Goal: Ask a question: Seek information or help from site administrators or community

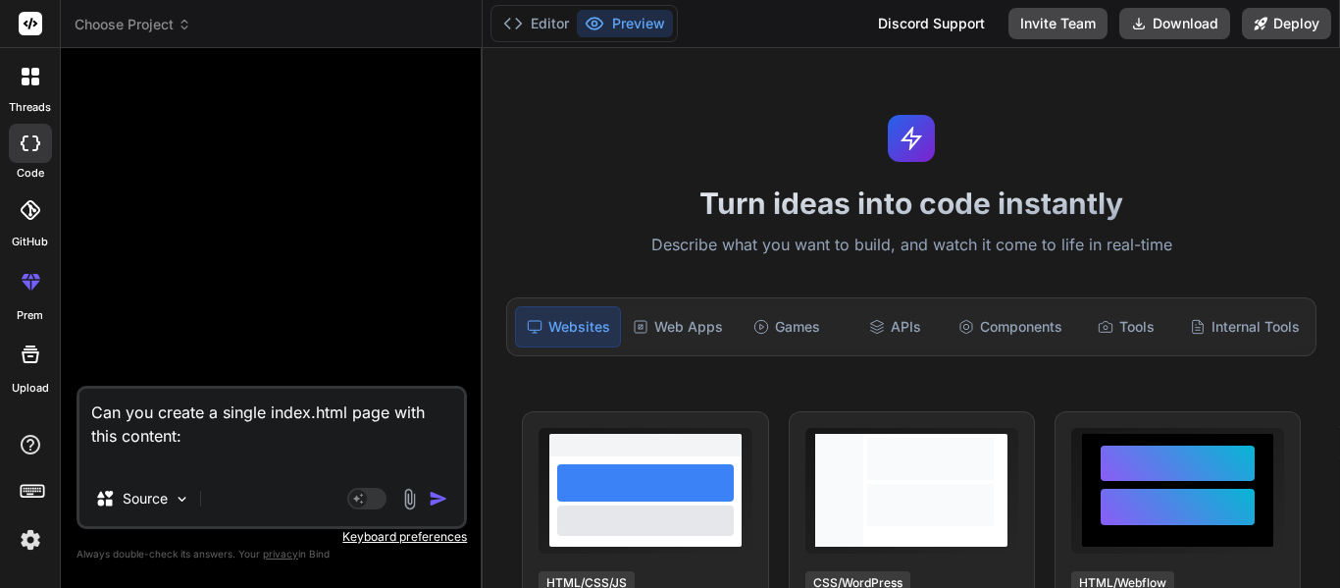
scroll to position [432, 0]
click at [233, 391] on textarea "Can you create a single index.html page with this content:" at bounding box center [271, 430] width 385 height 82
type textarea "x"
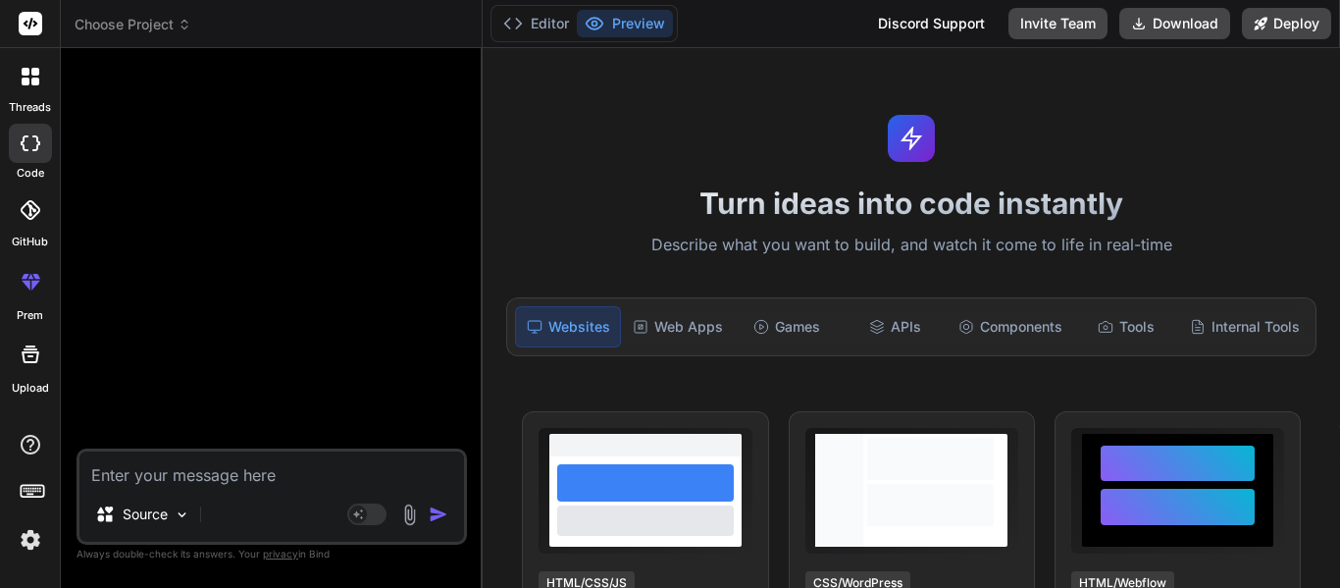
type textarea "C"
type textarea "x"
type textarea "Cr"
type textarea "x"
type textarea "Cre"
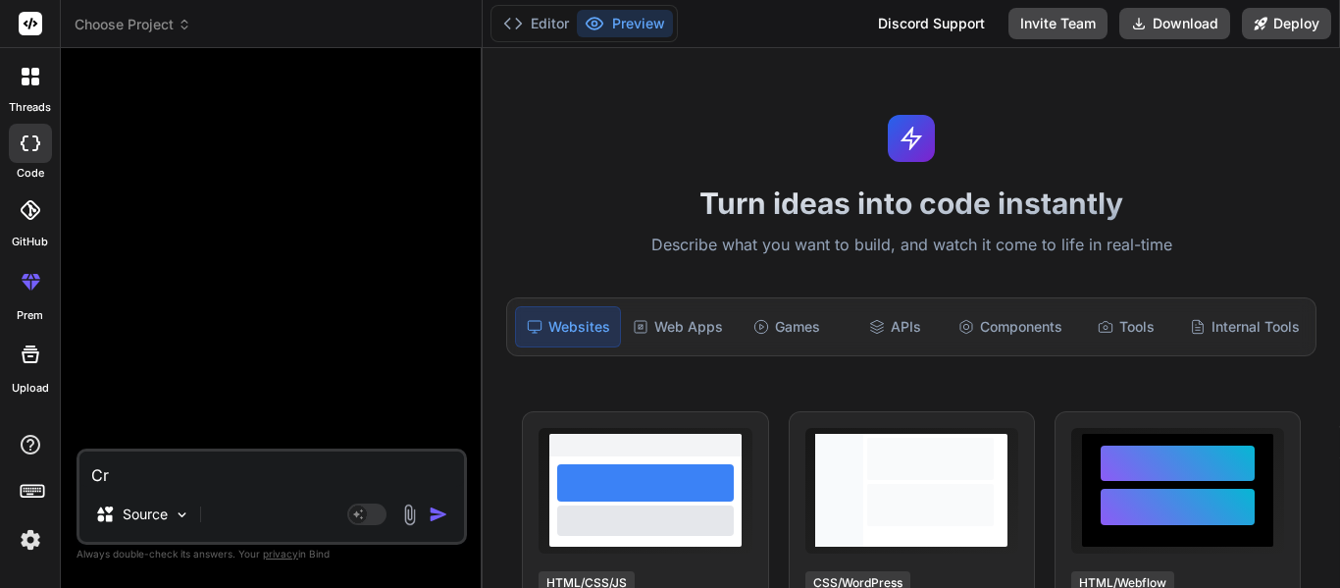
type textarea "x"
type textarea "Crea"
type textarea "x"
type textarea "Creat"
type textarea "x"
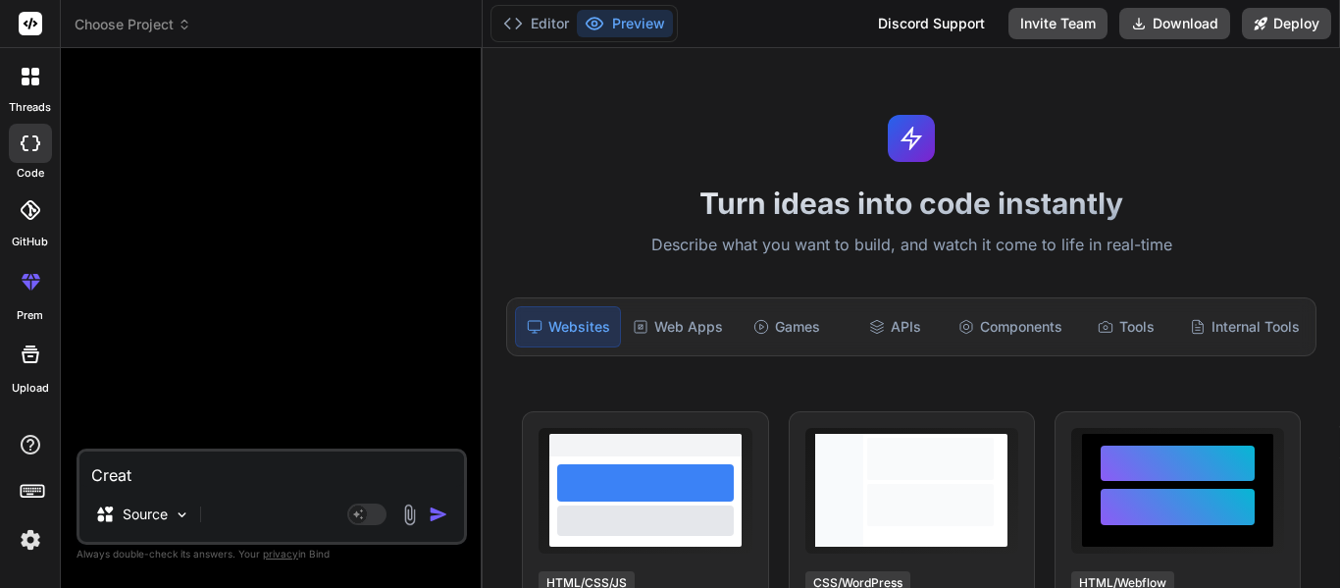
type textarea "Create"
type textarea "x"
type textarea "Create"
type textarea "x"
type textarea "Create m"
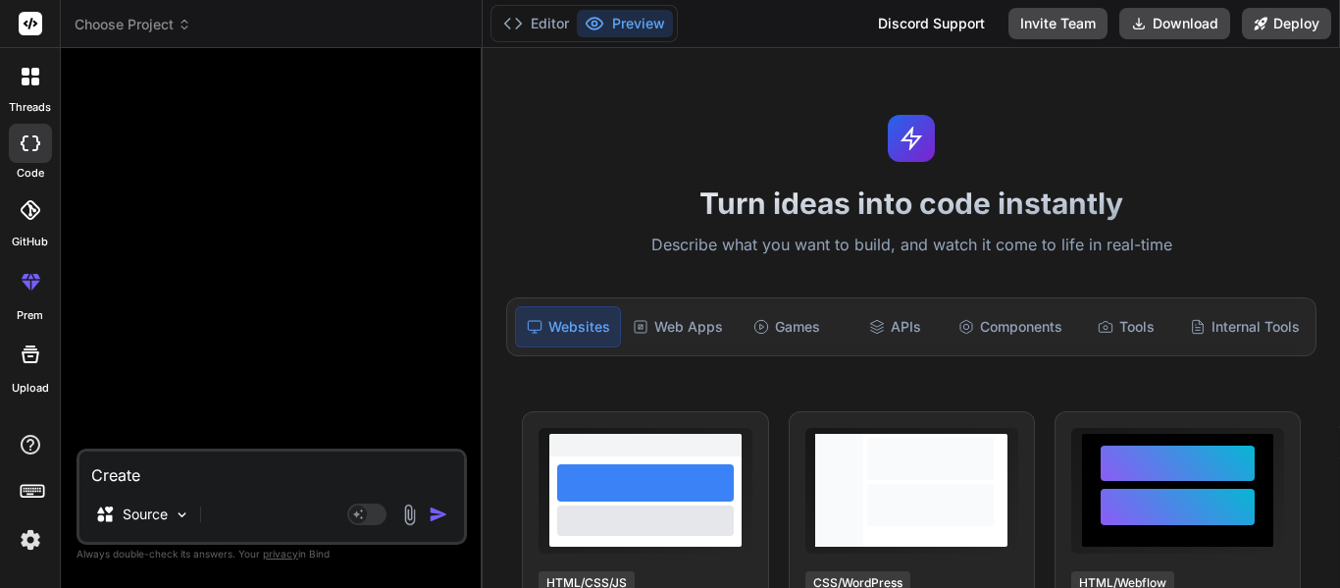
type textarea "x"
type textarea "Create me"
type textarea "x"
type textarea "Create me"
type textarea "x"
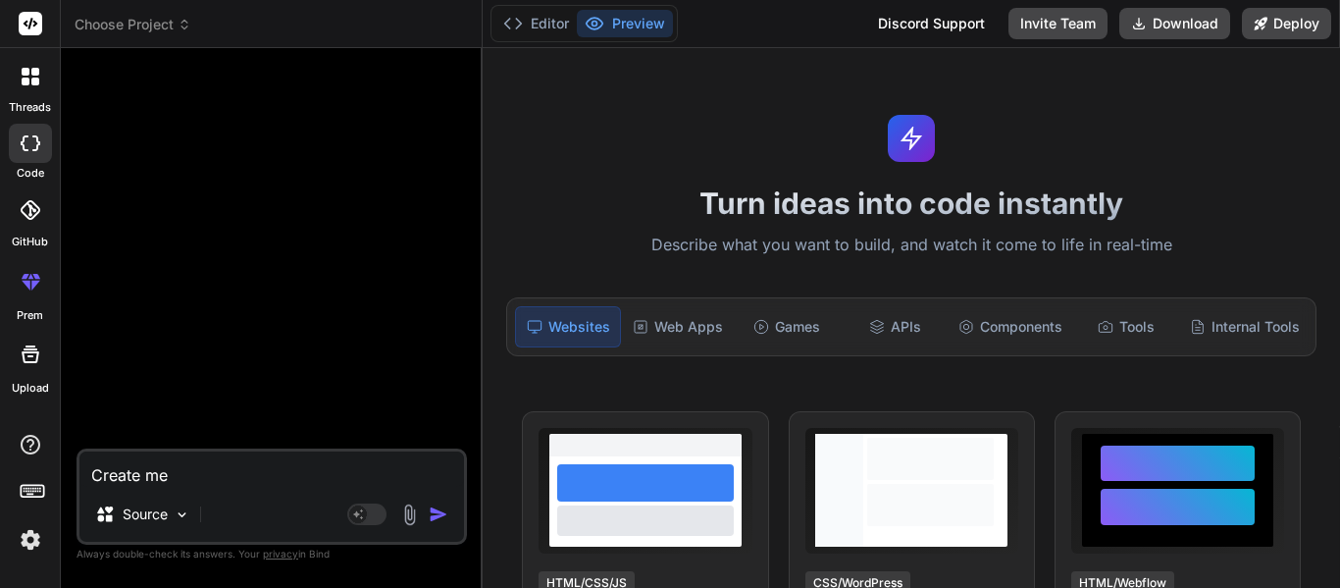
type textarea "Create me j"
type textarea "x"
type textarea "Create me jus"
type textarea "x"
type textarea "Create me just"
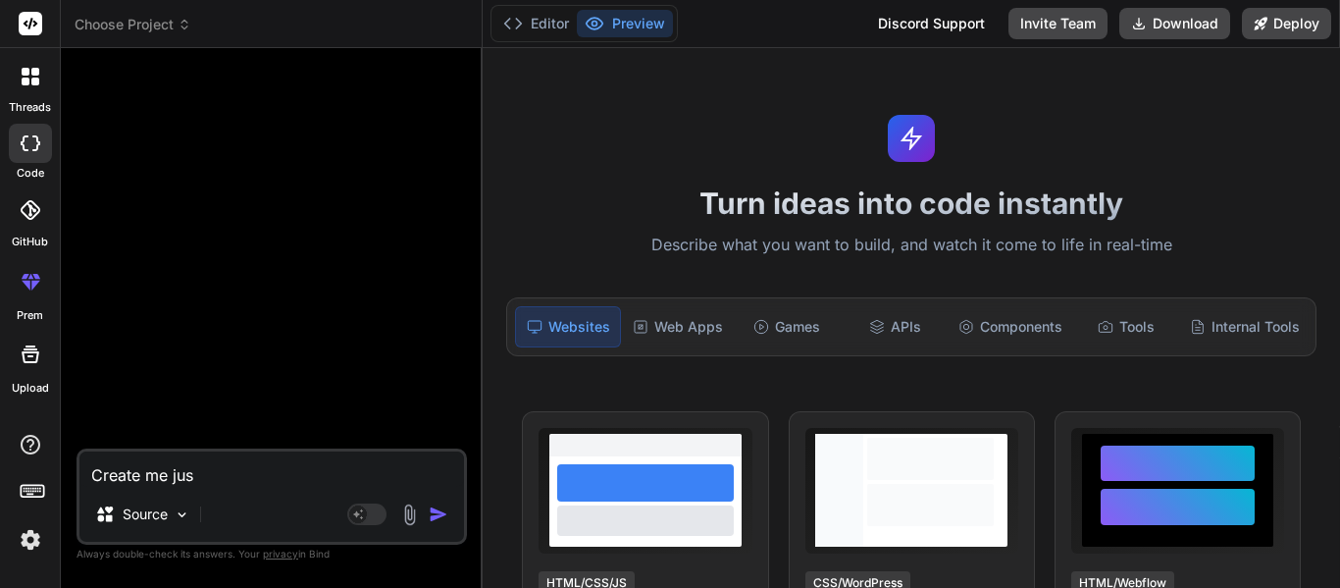
type textarea "x"
type textarea "Create me just"
type textarea "x"
type textarea "Create me just a"
type textarea "x"
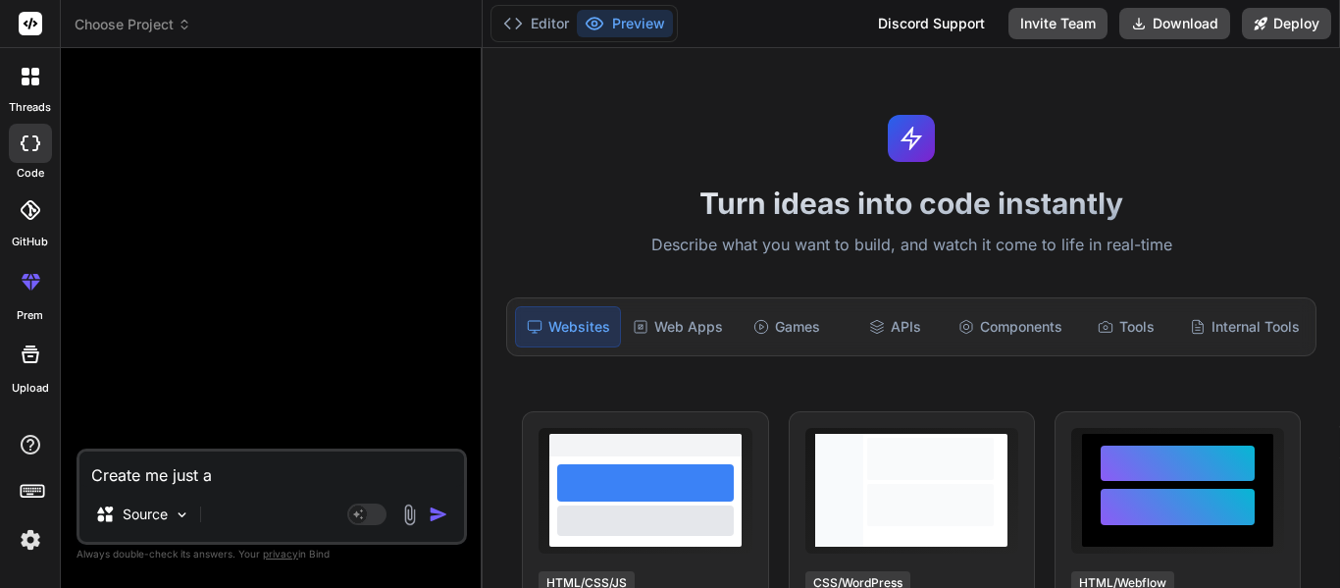
type textarea "Create me just a"
type textarea "x"
type textarea "Create me just a s"
type textarea "x"
type textarea "Create me just a si"
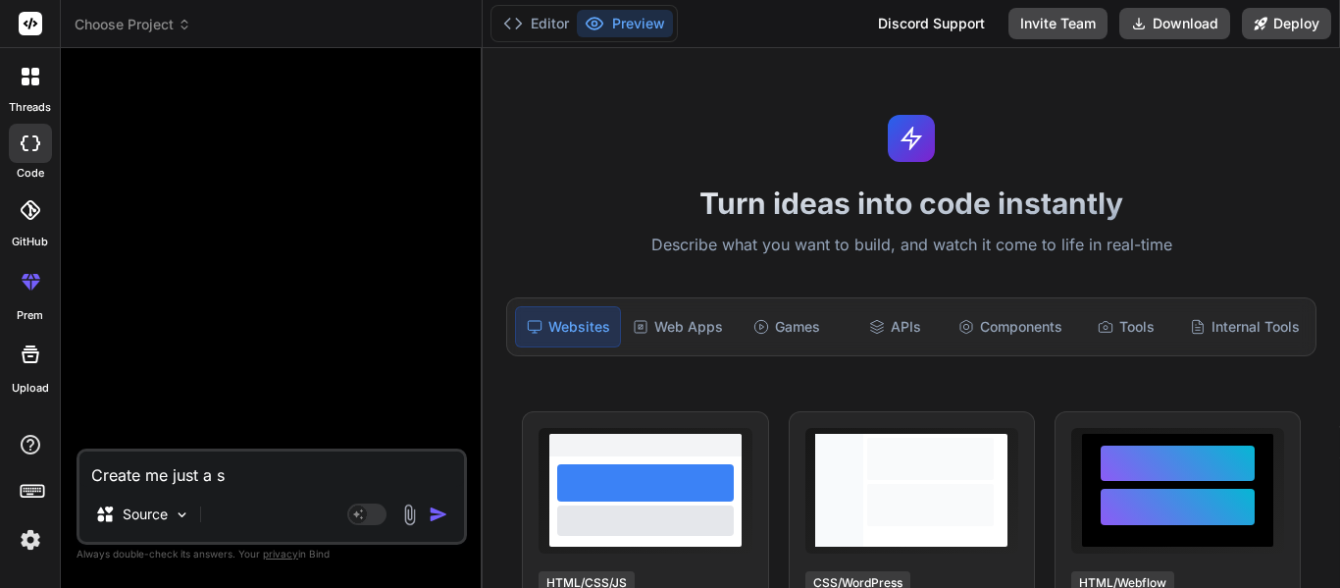
type textarea "x"
type textarea "Create me just a sig"
type textarea "x"
type textarea "Create me just a sign"
type textarea "x"
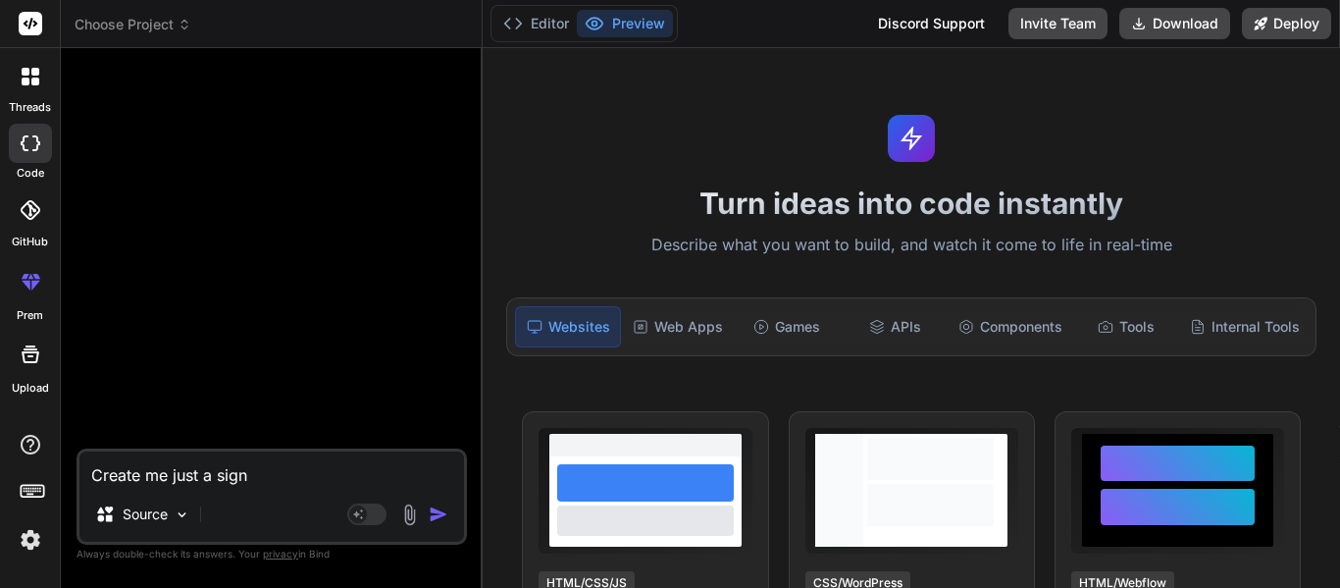
type textarea "Create me just a signe"
type textarea "x"
type textarea "Create me just a sign"
type textarea "x"
type textarea "Create me just a signl"
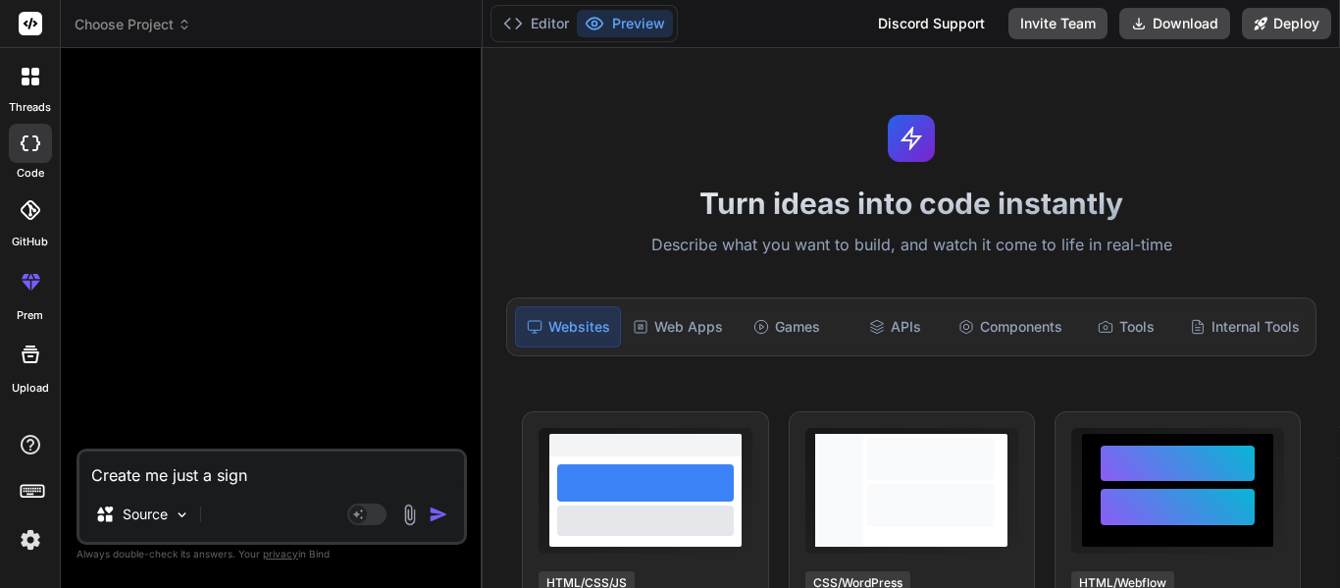
type textarea "x"
type textarea "Create me just a signle"
type textarea "x"
type textarea "Create me just a signle"
type textarea "x"
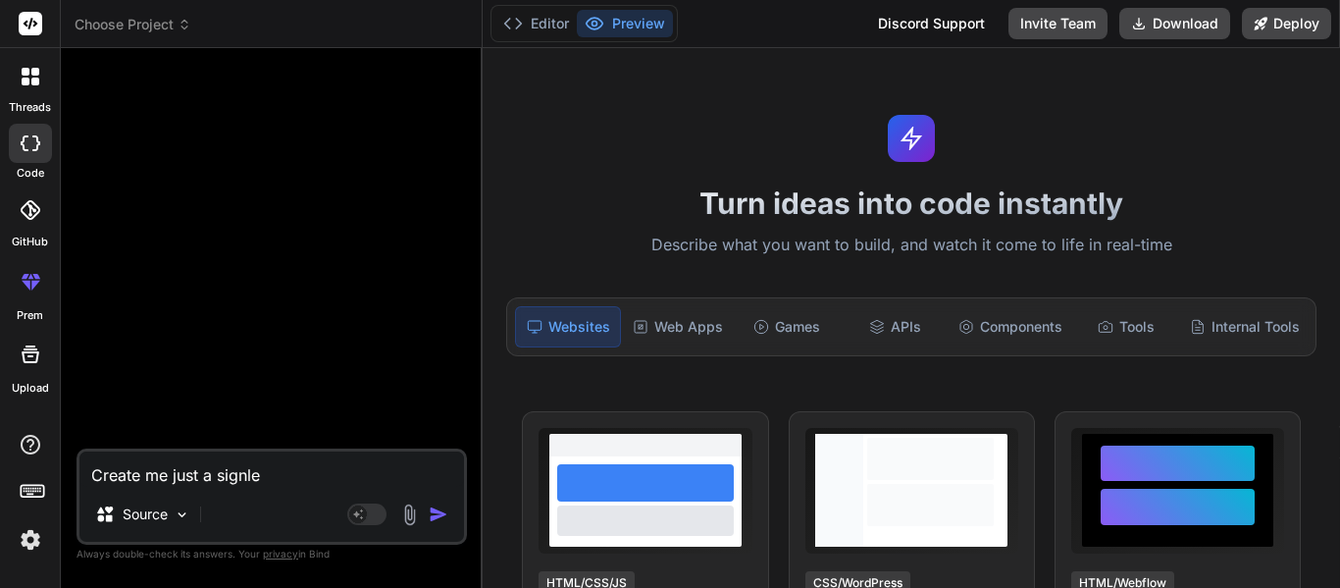
type textarea "Create me just a signle h"
type textarea "x"
type textarea "Create me just a signle ht"
type textarea "x"
type textarea "Create me just a signle htm"
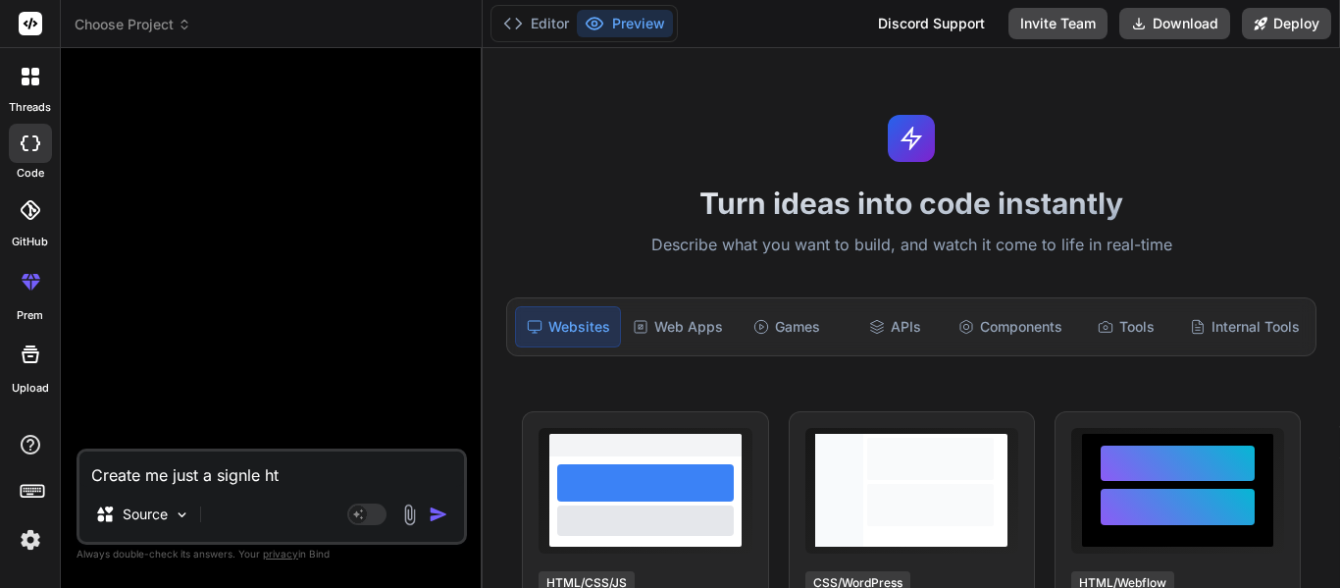
type textarea "x"
type textarea "Create me just a signle ht"
type textarea "x"
type textarea "Create me just a signle htn"
type textarea "x"
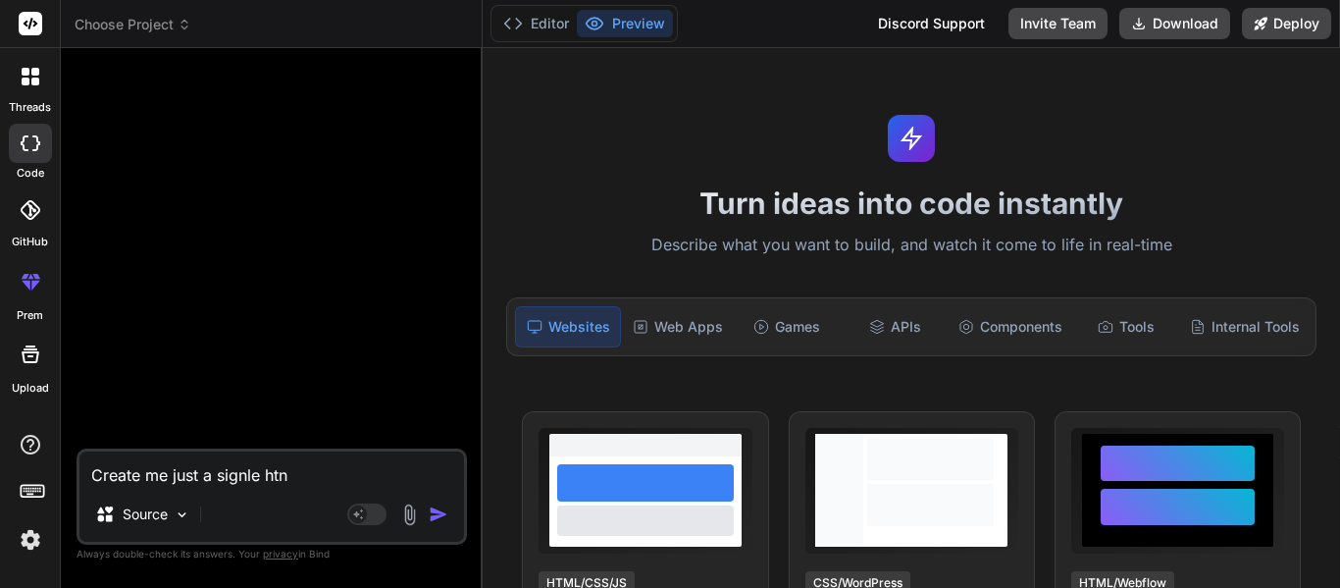
type textarea "Create me just a signle ht"
type textarea "x"
type textarea "Create me just a signle htm"
type textarea "x"
type textarea "Create me just a signle html"
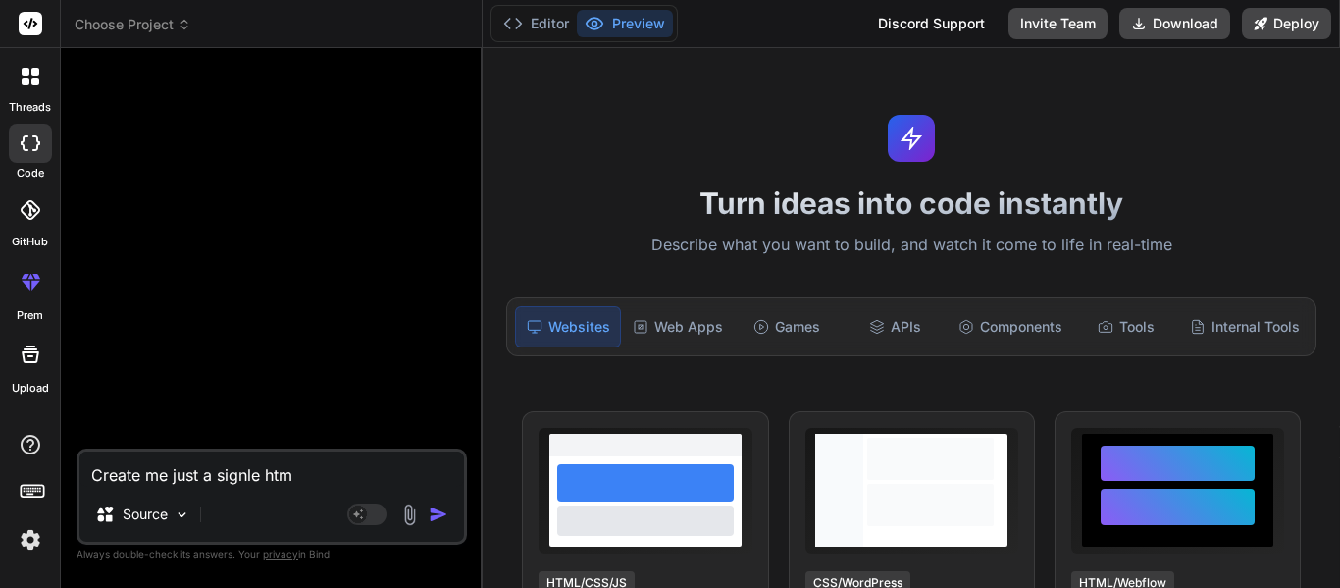
type textarea "x"
type textarea "Create me just a signle html"
type textarea "x"
type textarea "Create me just a signle html f"
type textarea "x"
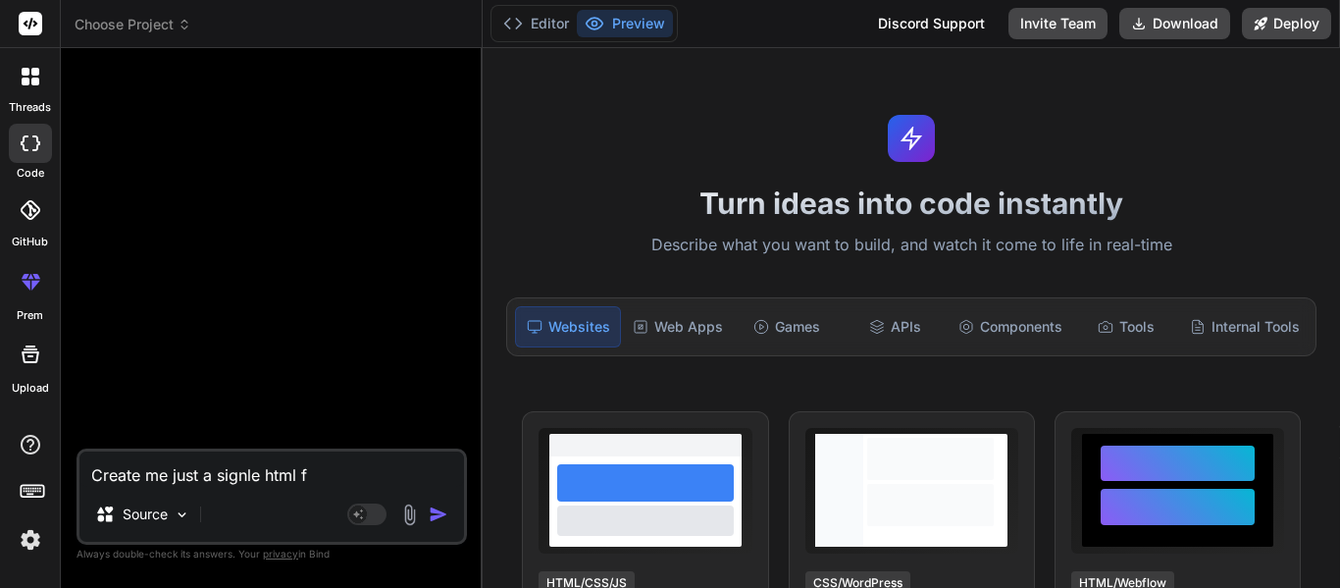
type textarea "Create me just a signle html fi"
type textarea "x"
type textarea "Create me just a signle html fil"
type textarea "x"
type textarea "Create me just a signle html file"
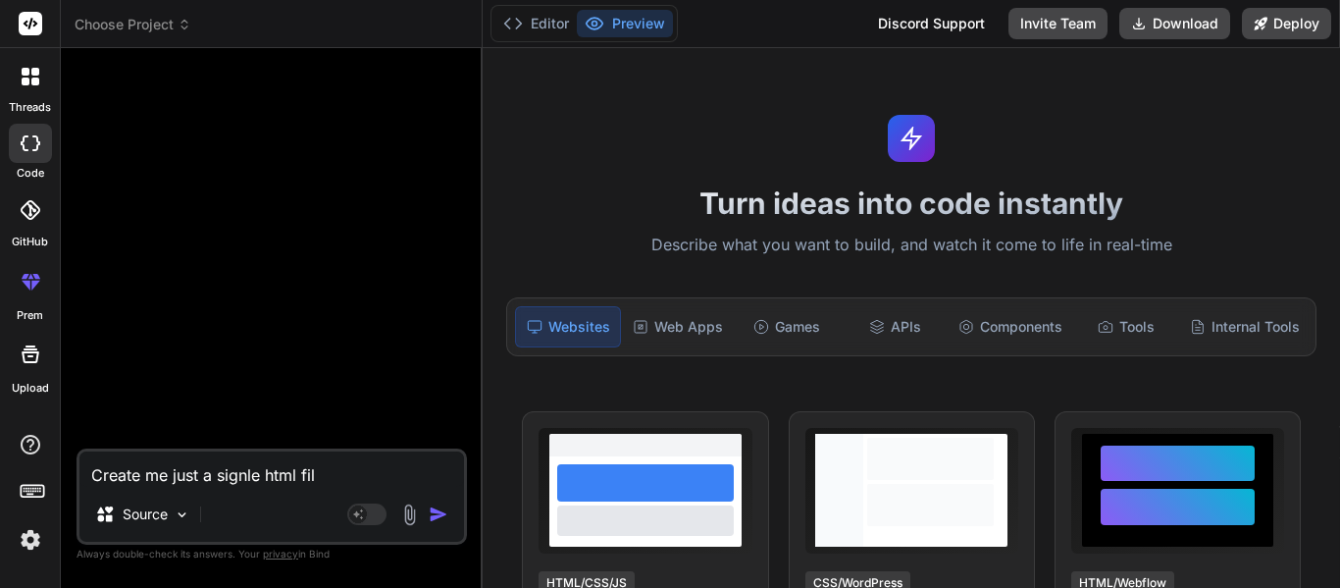
type textarea "x"
type textarea "Create me just a signle html file"
type textarea "x"
type textarea "Create me just a signle html file w"
type textarea "x"
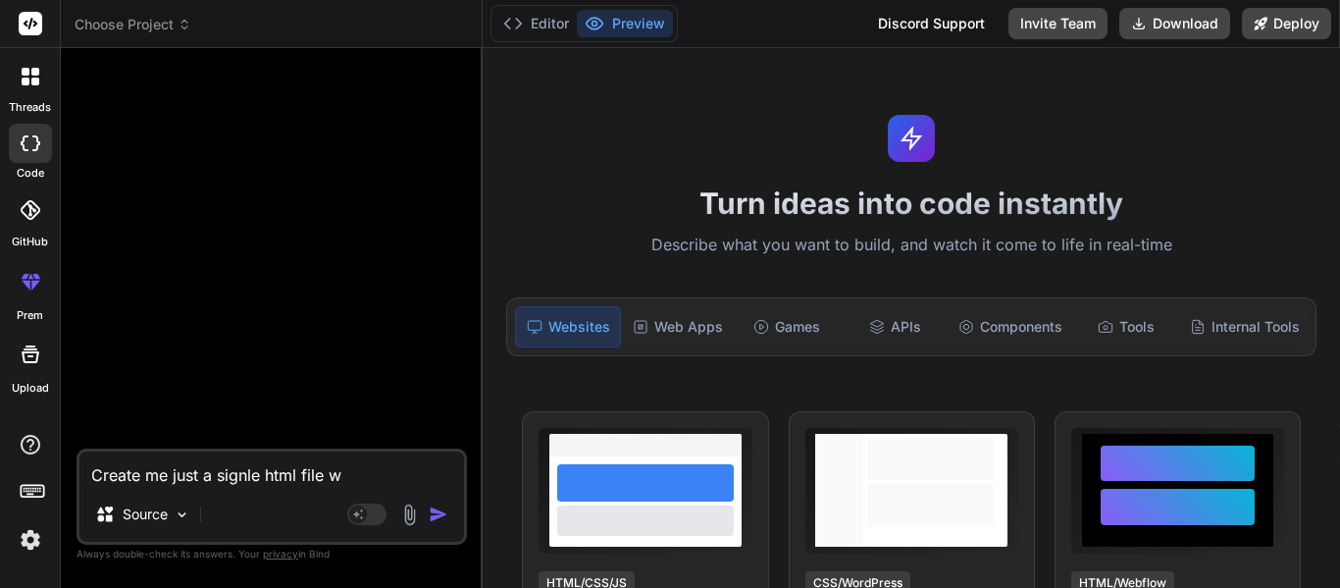
type textarea "Create me just a signle html file wi"
type textarea "x"
type textarea "Create me just a signle html file wit"
type textarea "x"
type textarea "Create me just a signle html file with"
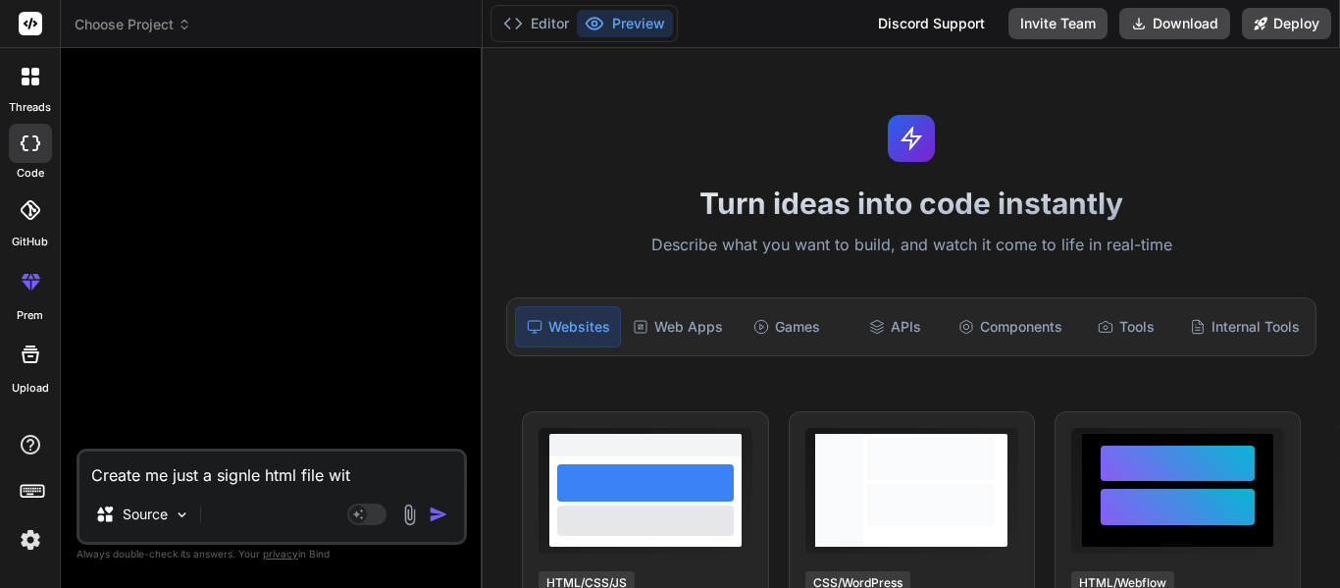
type textarea "x"
type textarea "Create me just a signle html file with"
type textarea "x"
type textarea "Create me just a signle html file with H"
type textarea "x"
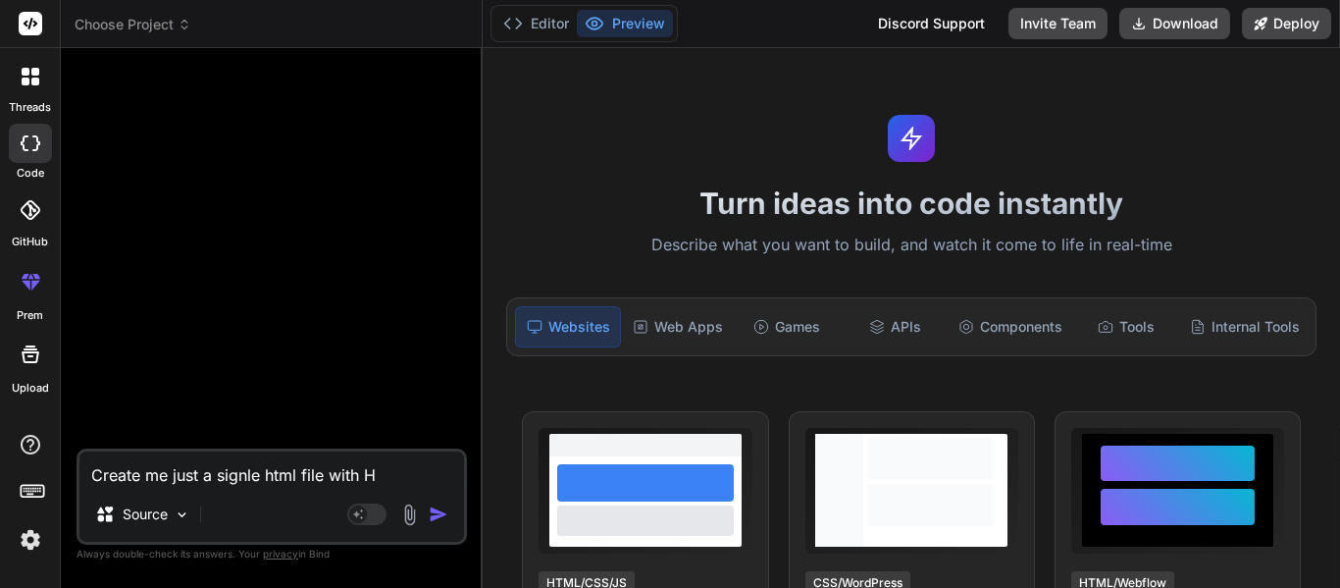
type textarea "Create me just a signle html file with HT"
type textarea "x"
type textarea "Create me just a signle html file with HTM"
type textarea "x"
type textarea "Create me just a signle html file with HTML"
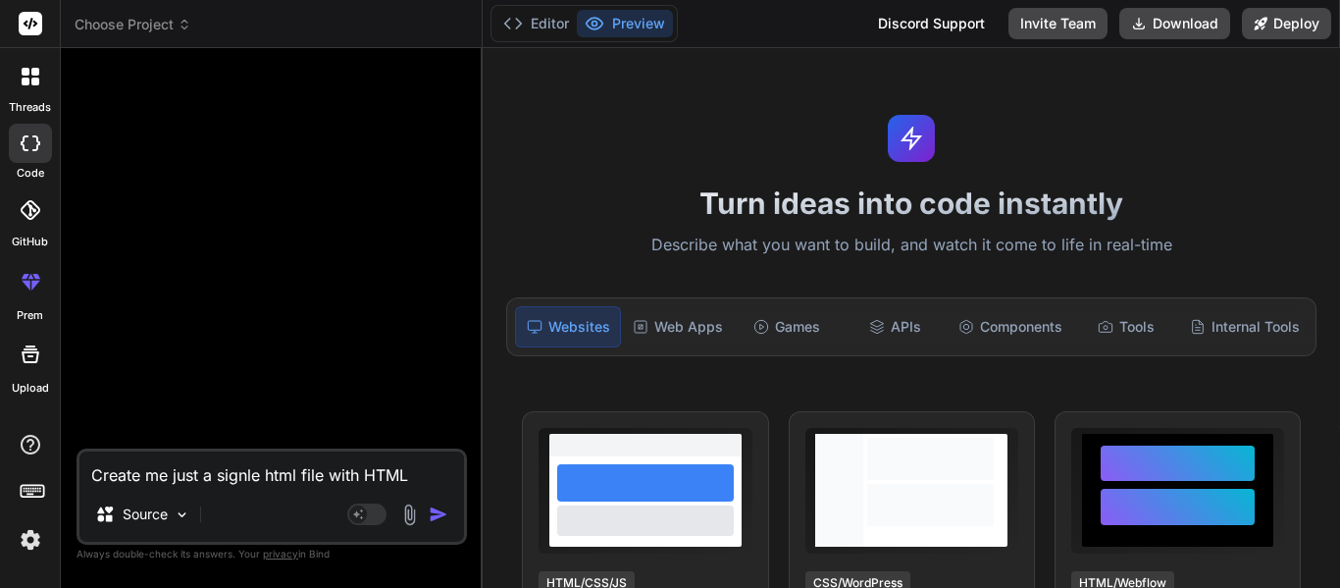
type textarea "x"
type textarea "Create me just a signle html file with HTML,"
type textarea "x"
type textarea "Create me just a signle html file with HTML,"
type textarea "x"
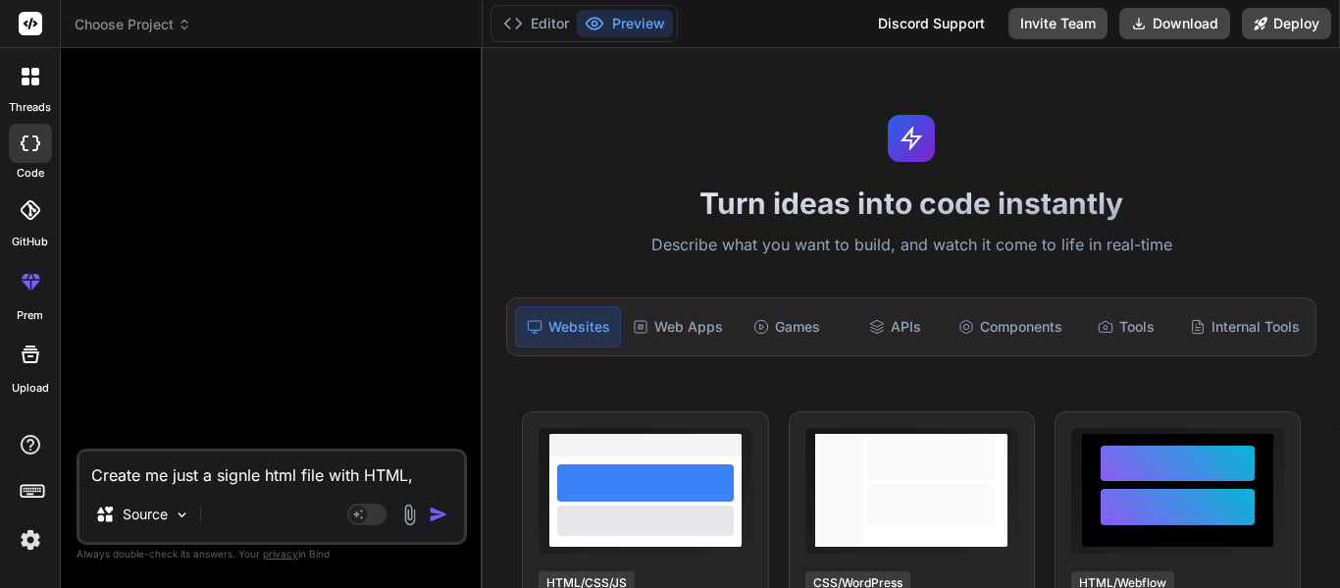
type textarea "Create me just a signle html file with HTML, C"
type textarea "x"
type textarea "Create me just a signle html file with HTML, CS"
type textarea "x"
type textarea "Create me just a signle html file with HTML, CSS"
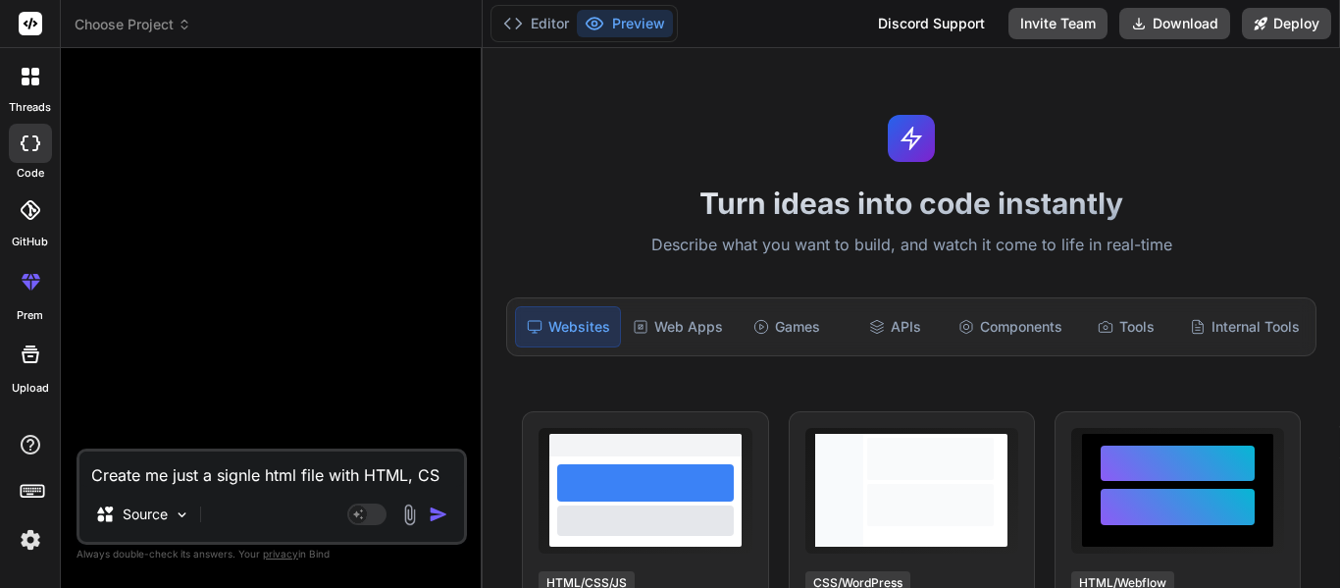
type textarea "x"
type textarea "Create me just a signle html file with HTML, CSS,"
type textarea "x"
type textarea "Create me just a signle html file with HTML, CSS,"
type textarea "x"
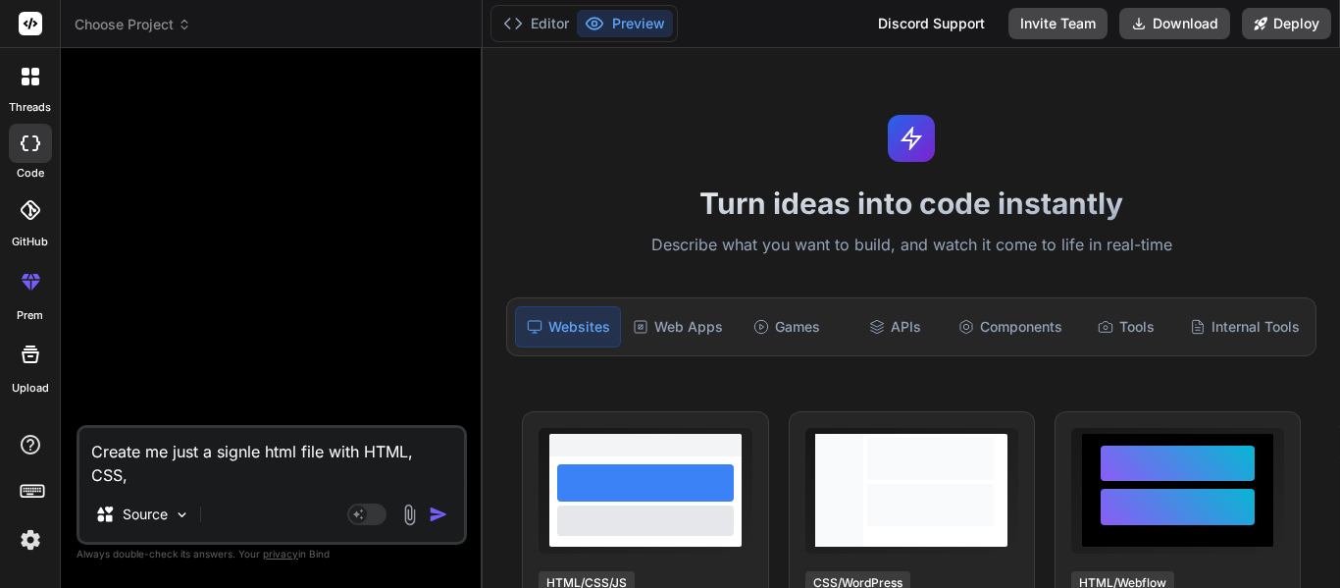
type textarea "Create me just a signle html file with HTML, CSS, a"
type textarea "x"
type textarea "Create me just a signle html file with HTML, CSS, an"
type textarea "x"
type textarea "Create me just a signle html file with HTML, CSS, and"
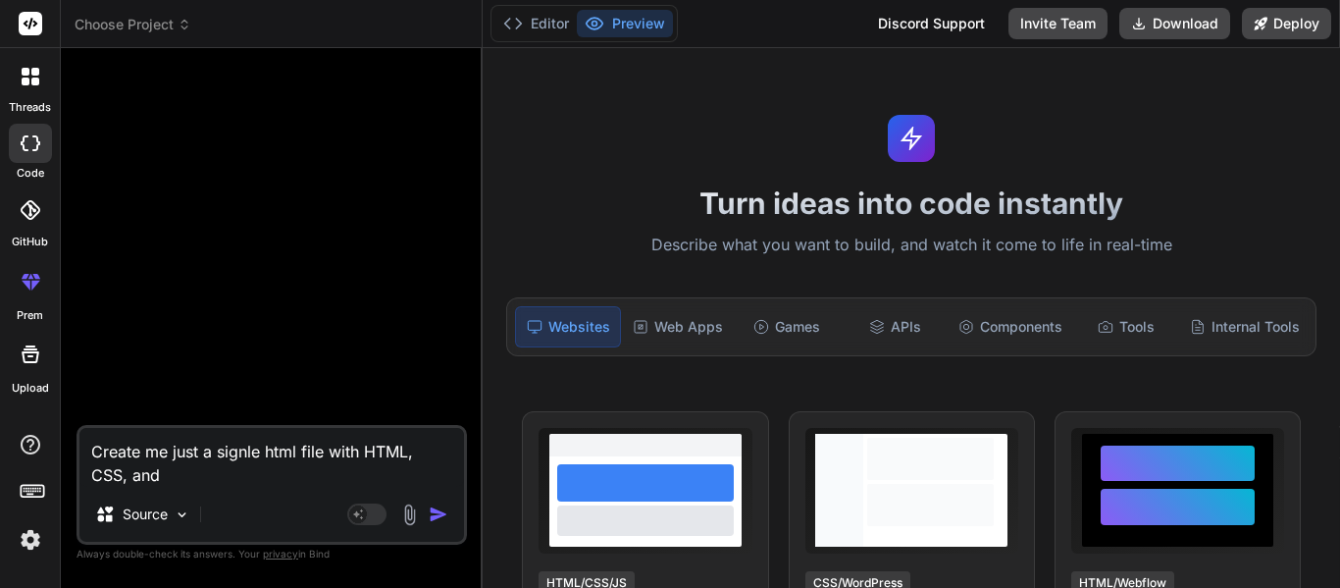
type textarea "x"
type textarea "Create me just a signle html file with HTML, CSS, and"
type textarea "x"
type textarea "Create me just a signle html file with HTML, CSS, and J"
type textarea "x"
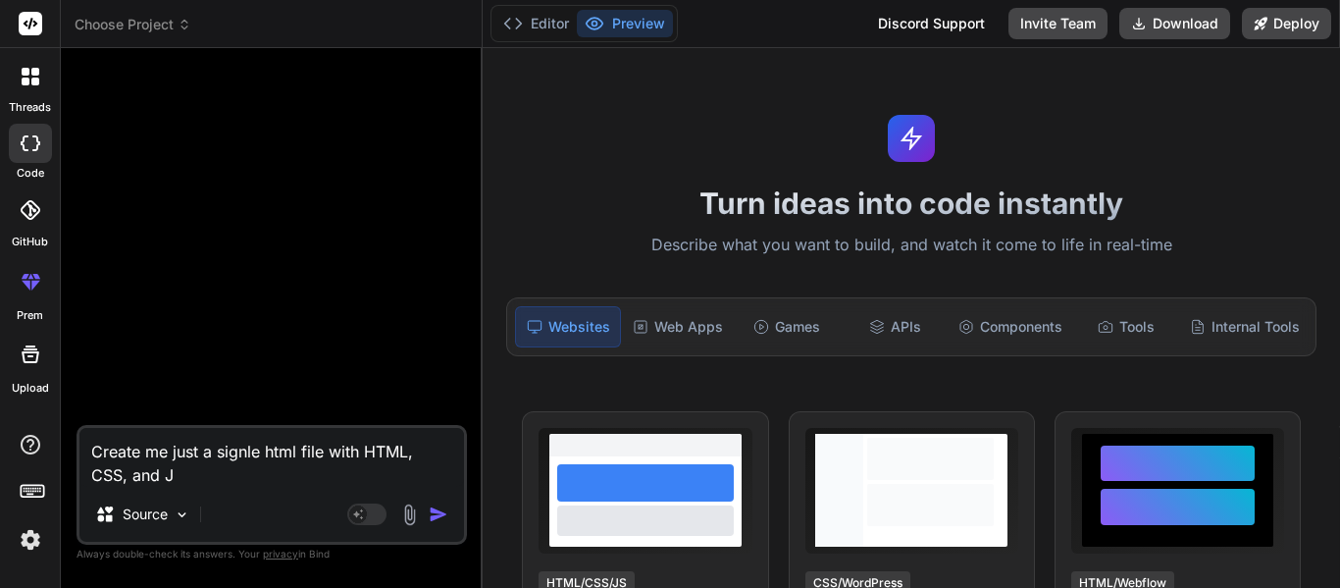
type textarea "Create me just a signle html file with HTML, CSS, and Ja"
type textarea "x"
type textarea "Create me just a signle html file with HTML, CSS, and Jav"
type textarea "x"
type textarea "Create me just a signle html file with HTML, CSS, and Java"
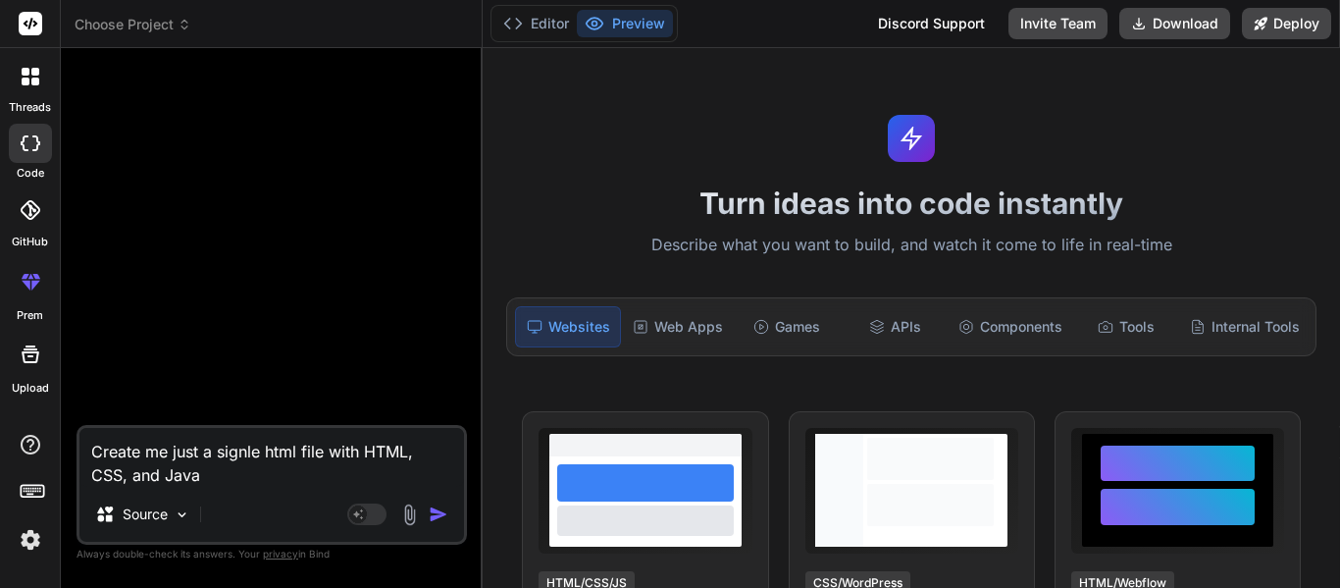
type textarea "x"
type textarea "Create me just a signle html file with HTML, CSS, and Javas"
type textarea "x"
type textarea "Create me just a signle html file with HTML, CSS, and Javasc"
type textarea "x"
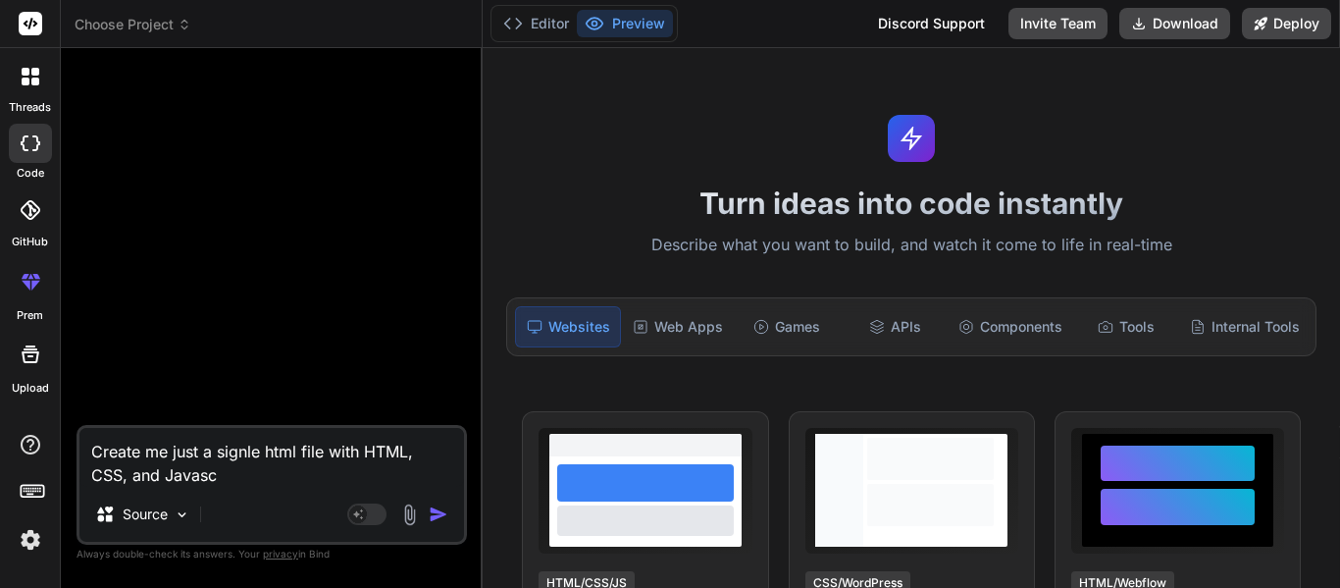
type textarea "Create me just a signle html file with HTML, CSS, and Javascr"
type textarea "x"
type textarea "Create me just a signle html file with HTML, CSS, and Javascri"
type textarea "x"
type textarea "Create me just a signle html file with HTML, CSS, and Javascrip"
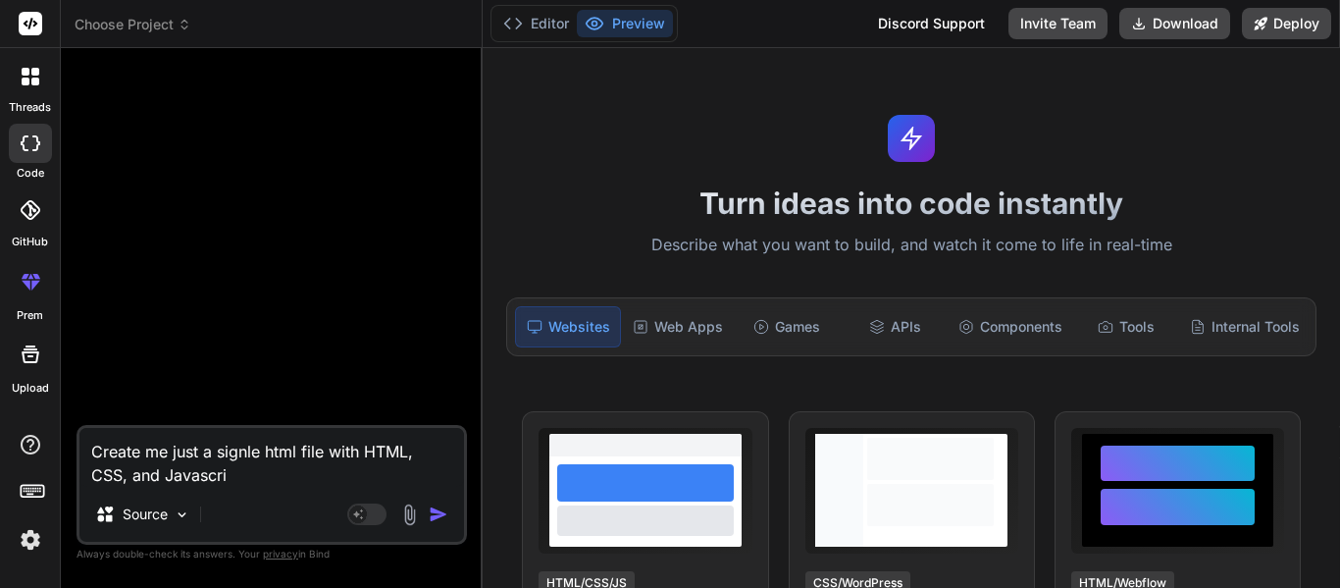
type textarea "x"
type textarea "Create me just a signle html file with HTML, CSS, and Javascript"
type textarea "x"
type textarea "Create me just a signle html file with HTML, CSS, and Javascript"
